Goal: Task Accomplishment & Management: Manage account settings

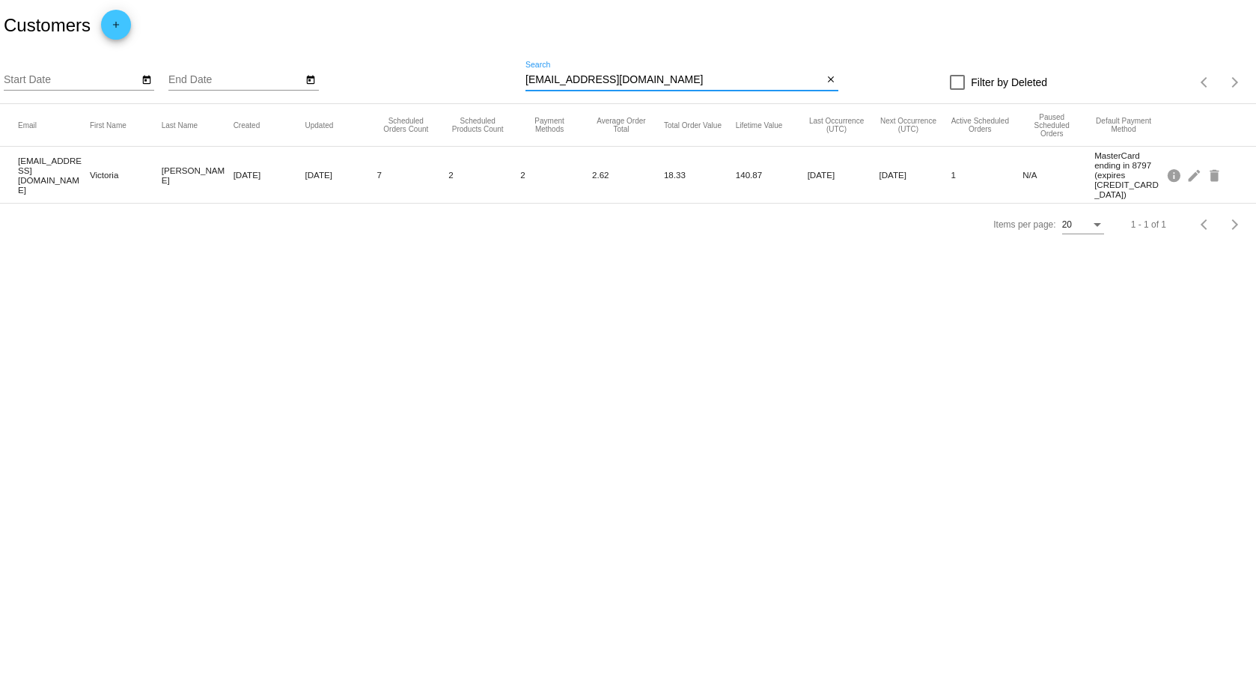
drag, startPoint x: 735, startPoint y: 83, endPoint x: 461, endPoint y: 74, distance: 274.2
click at [461, 74] on div "Start Date End Date [EMAIL_ADDRESS][DOMAIN_NAME] Search close Filter by Deleted…" at bounding box center [628, 77] width 1256 height 53
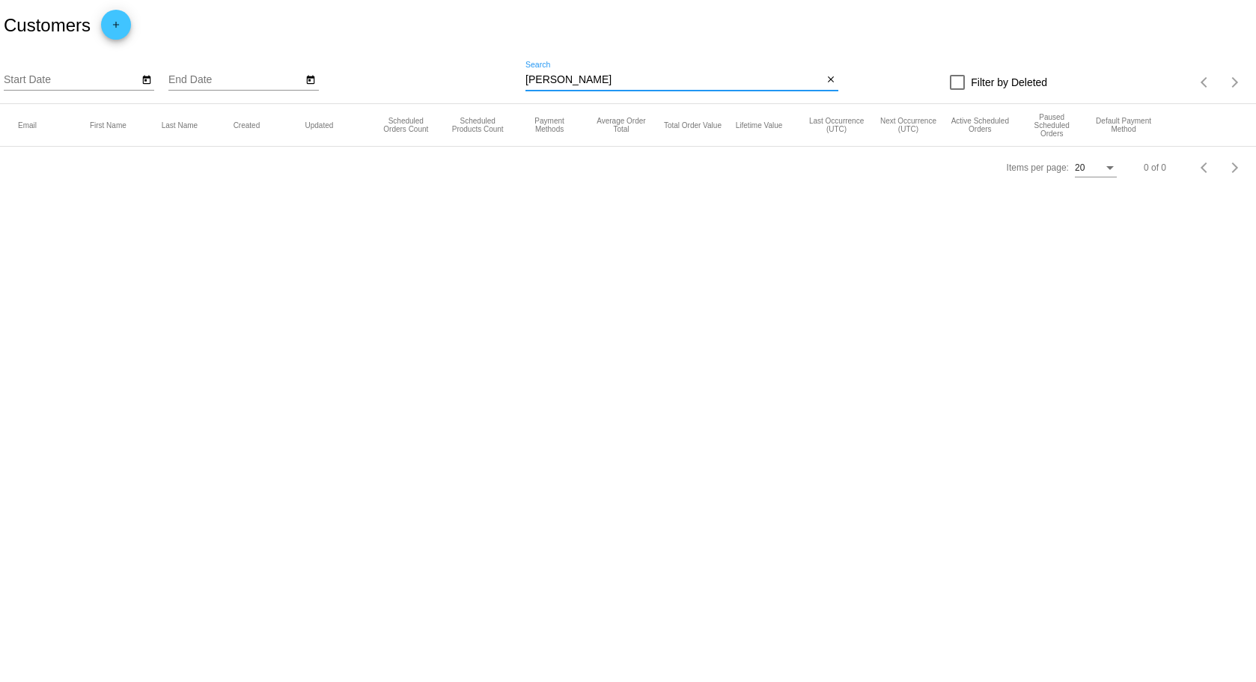
drag, startPoint x: 623, startPoint y: 79, endPoint x: 466, endPoint y: 79, distance: 157.2
click at [467, 78] on div "Start Date End Date [PERSON_NAME] Search close Filter by Deleted Items per page…" at bounding box center [628, 77] width 1256 height 53
paste input "[EMAIL_ADDRESS][DOMAIN_NAME]"
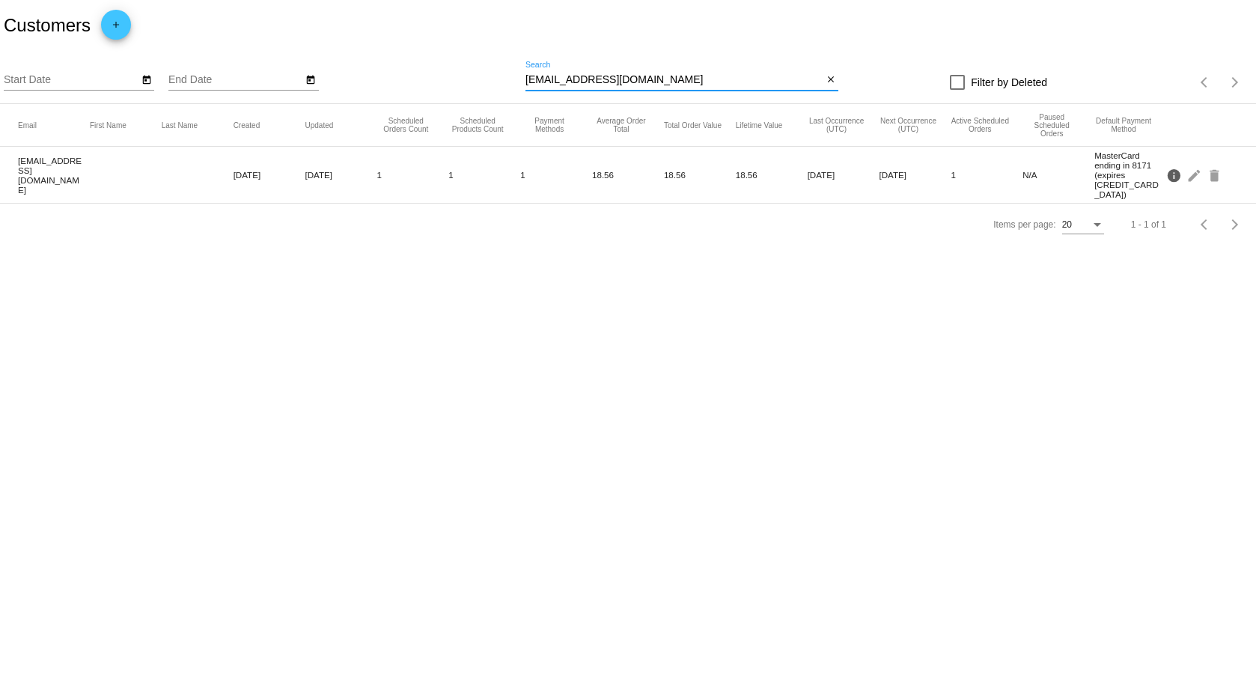
click at [1179, 164] on mat-icon "info" at bounding box center [1176, 174] width 18 height 23
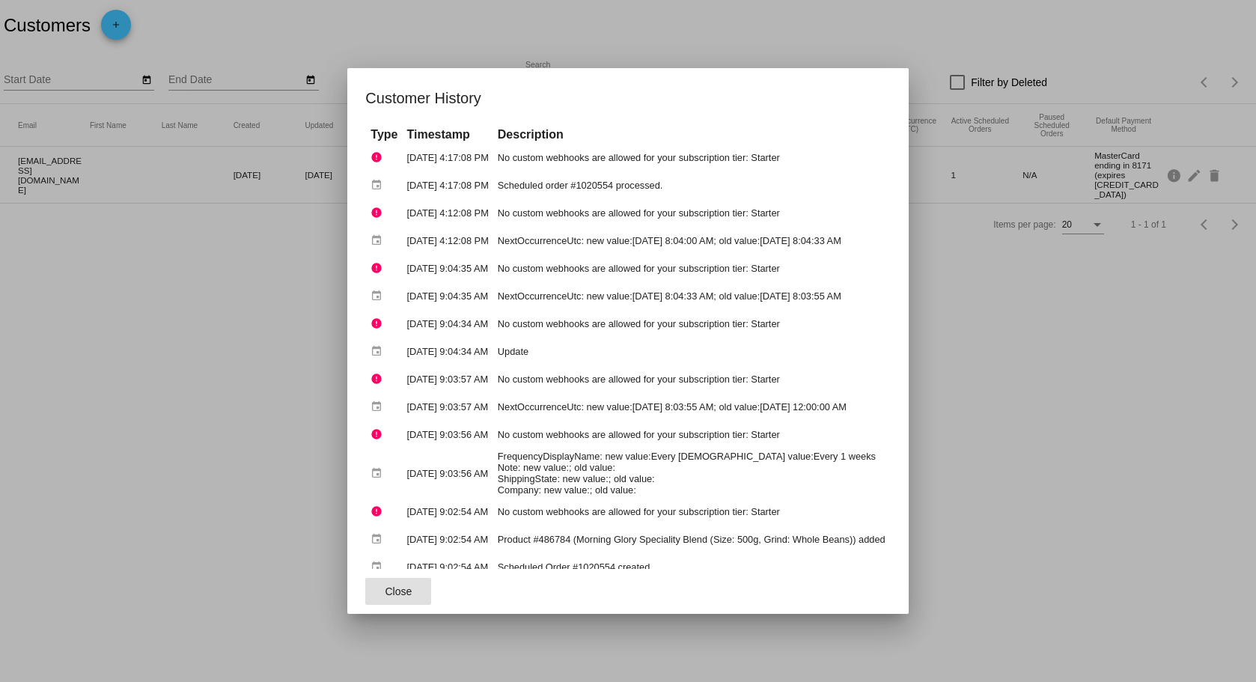
scroll to position [40, 0]
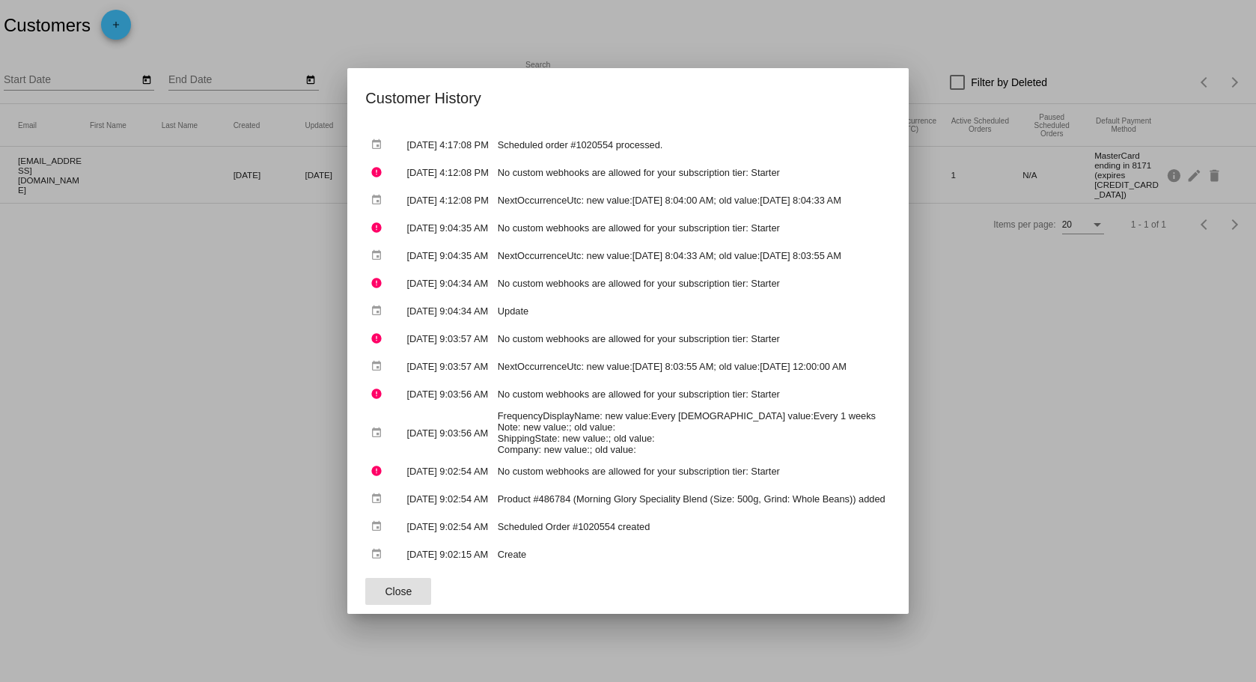
click at [401, 593] on button "Close" at bounding box center [398, 591] width 66 height 27
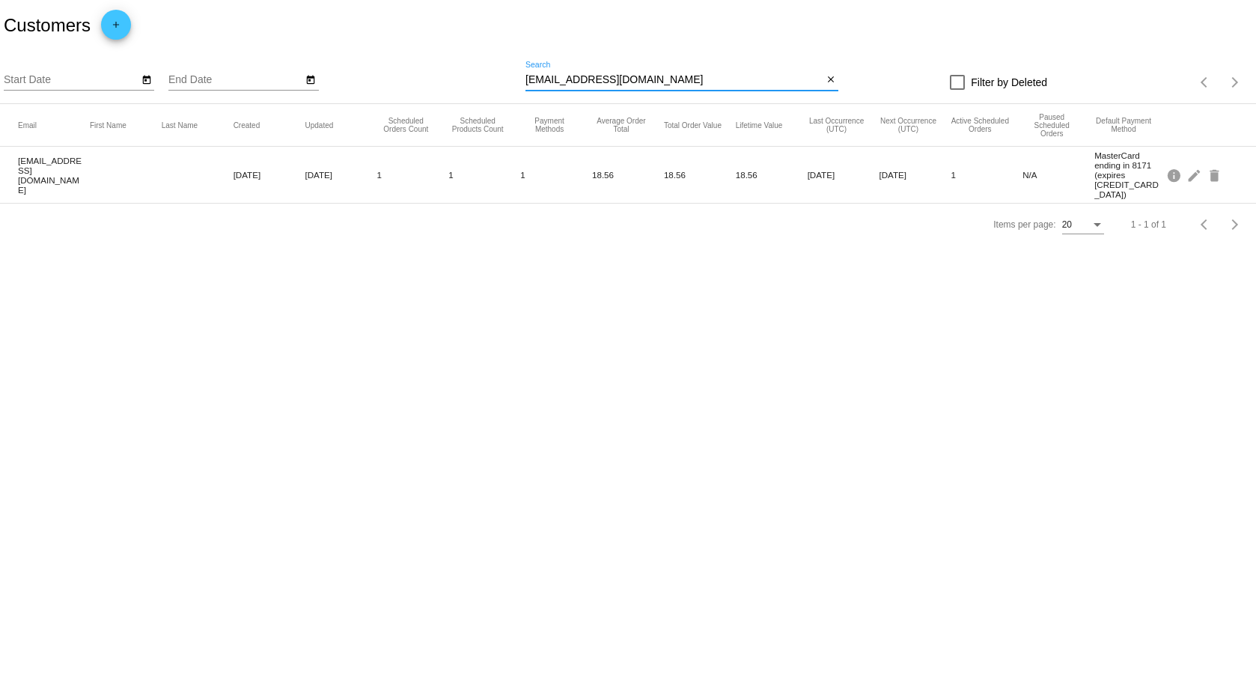
drag, startPoint x: 604, startPoint y: 80, endPoint x: 761, endPoint y: 86, distance: 156.6
click at [761, 86] on div "[EMAIL_ADDRESS][DOMAIN_NAME] Search" at bounding box center [674, 75] width 297 height 29
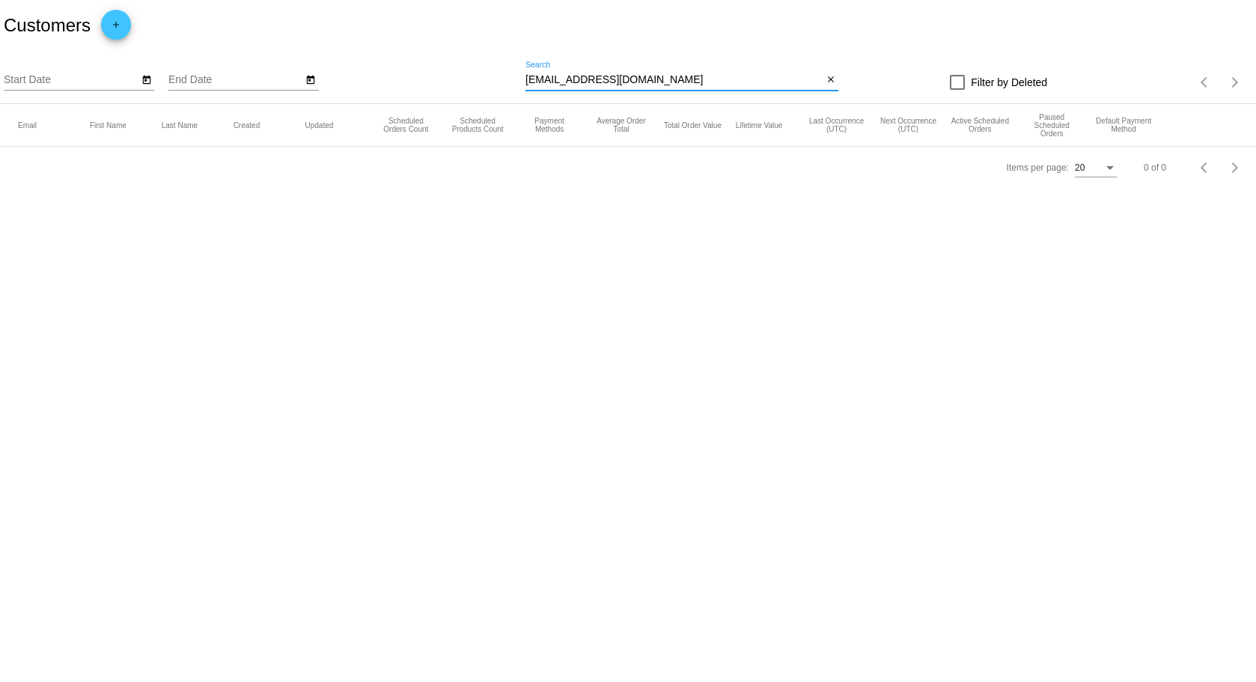
click at [596, 76] on input "[EMAIL_ADDRESS][DOMAIN_NAME]" at bounding box center [674, 80] width 297 height 12
drag, startPoint x: 687, startPoint y: 74, endPoint x: 473, endPoint y: 74, distance: 213.4
click at [473, 74] on div "Start Date End Date [EMAIL_ADDRESS][DOMAIN_NAME] Search close Filter by Deleted…" at bounding box center [628, 77] width 1256 height 53
paste input "."
type input "[EMAIL_ADDRESS][DOMAIN_NAME]"
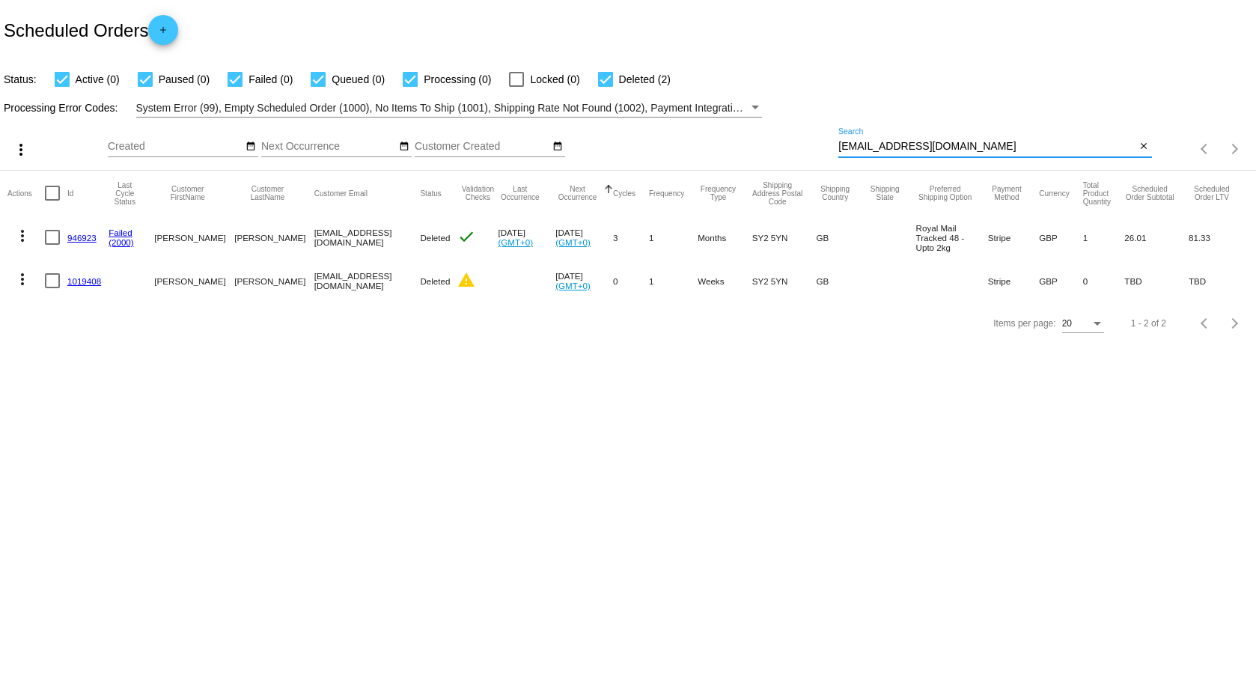
click at [955, 143] on input "[EMAIL_ADDRESS][DOMAIN_NAME]" at bounding box center [987, 147] width 297 height 12
drag, startPoint x: 976, startPoint y: 150, endPoint x: 768, endPoint y: 147, distance: 208.2
click at [768, 147] on div "more_vert Sep Jan Feb Mar [DATE]" at bounding box center [628, 144] width 1256 height 53
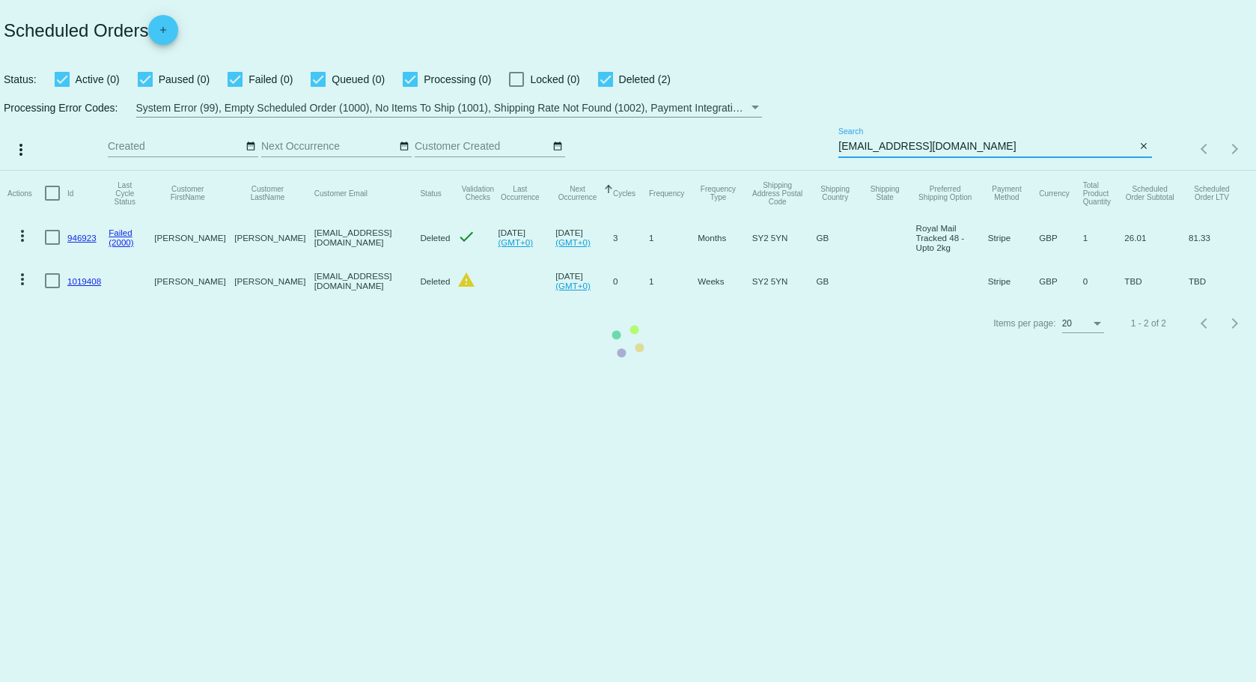
paste input "[EMAIL_ADDRESS][DOMAIN_NAME]"
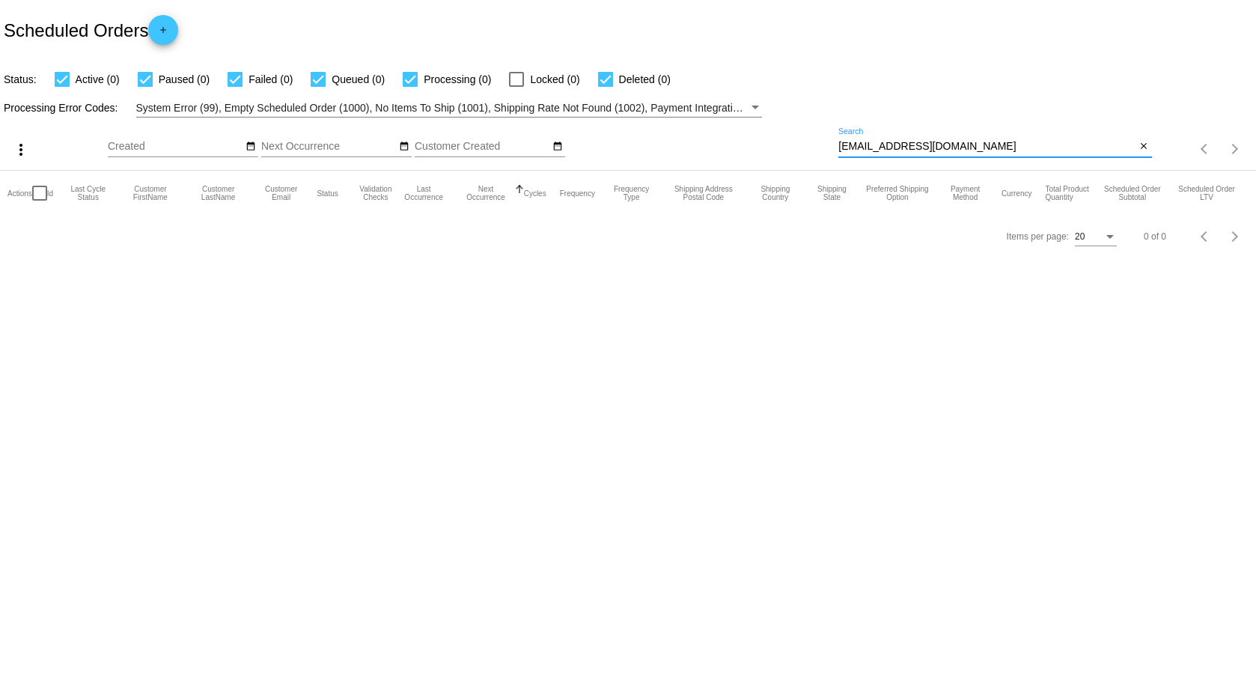
type input "[EMAIL_ADDRESS][DOMAIN_NAME]"
click at [1140, 143] on mat-icon "close" at bounding box center [1144, 147] width 10 height 12
